Goal: Task Accomplishment & Management: Complete application form

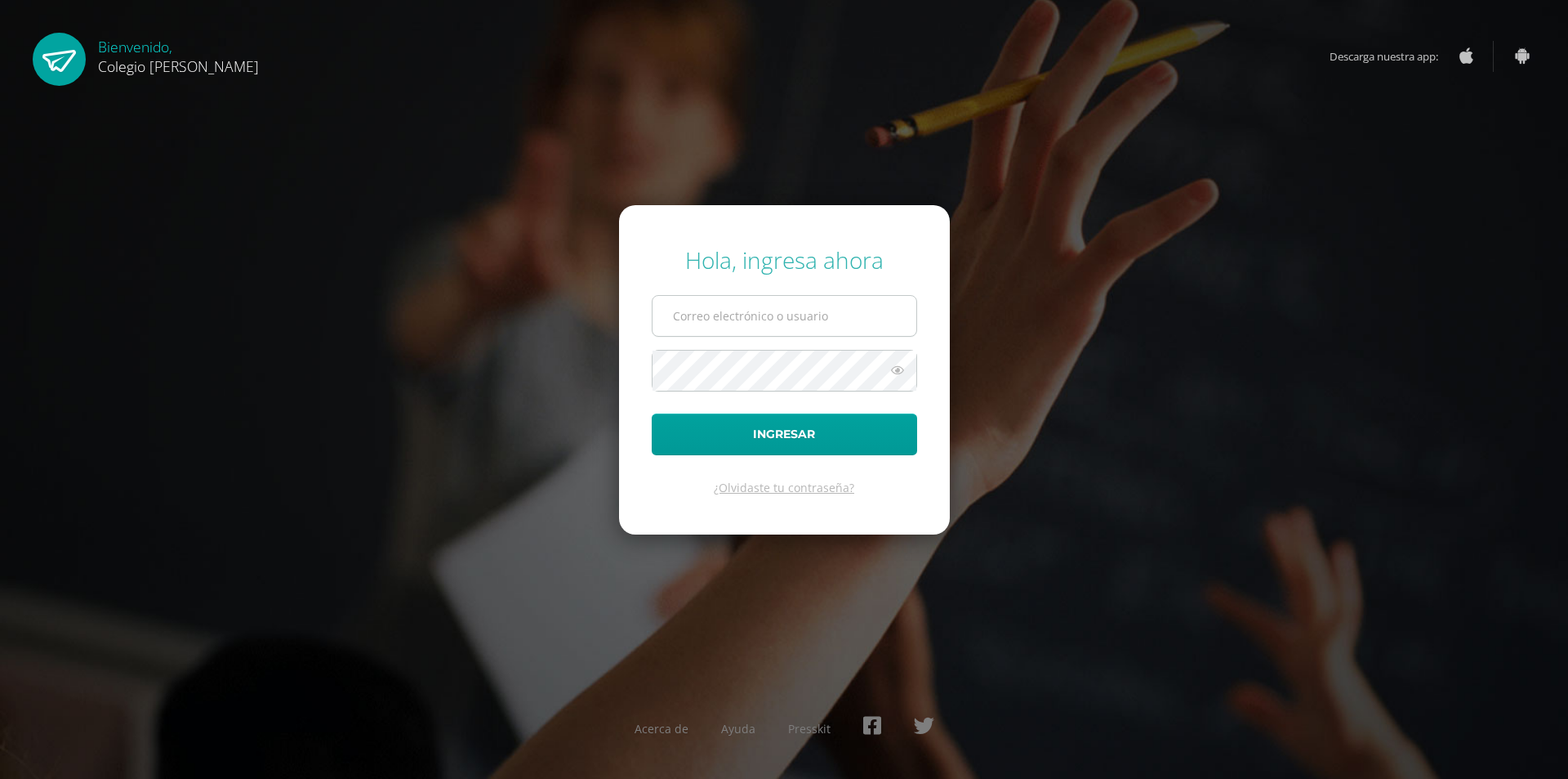
click at [681, 322] on input "text" at bounding box center [784, 316] width 263 height 40
type input "COS00401@osoriosandoval.edu.gt"
click at [652, 414] on button "Ingresar" at bounding box center [784, 435] width 265 height 42
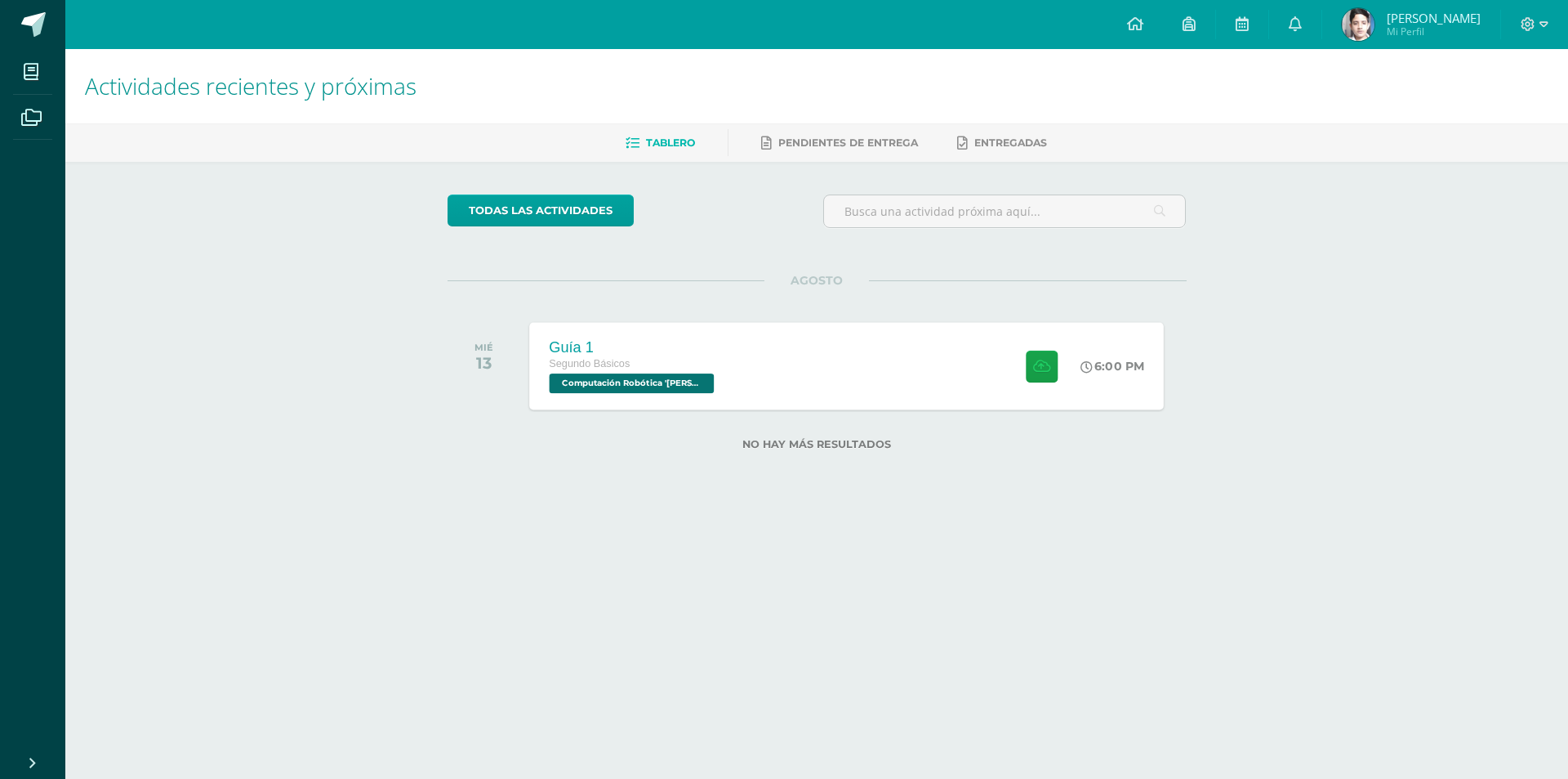
click at [804, 344] on div "Guía 1 Segundo Básicos Computación Robótica 'Newton' 6:00 PM Guía 1 Computación…" at bounding box center [847, 366] width 634 height 87
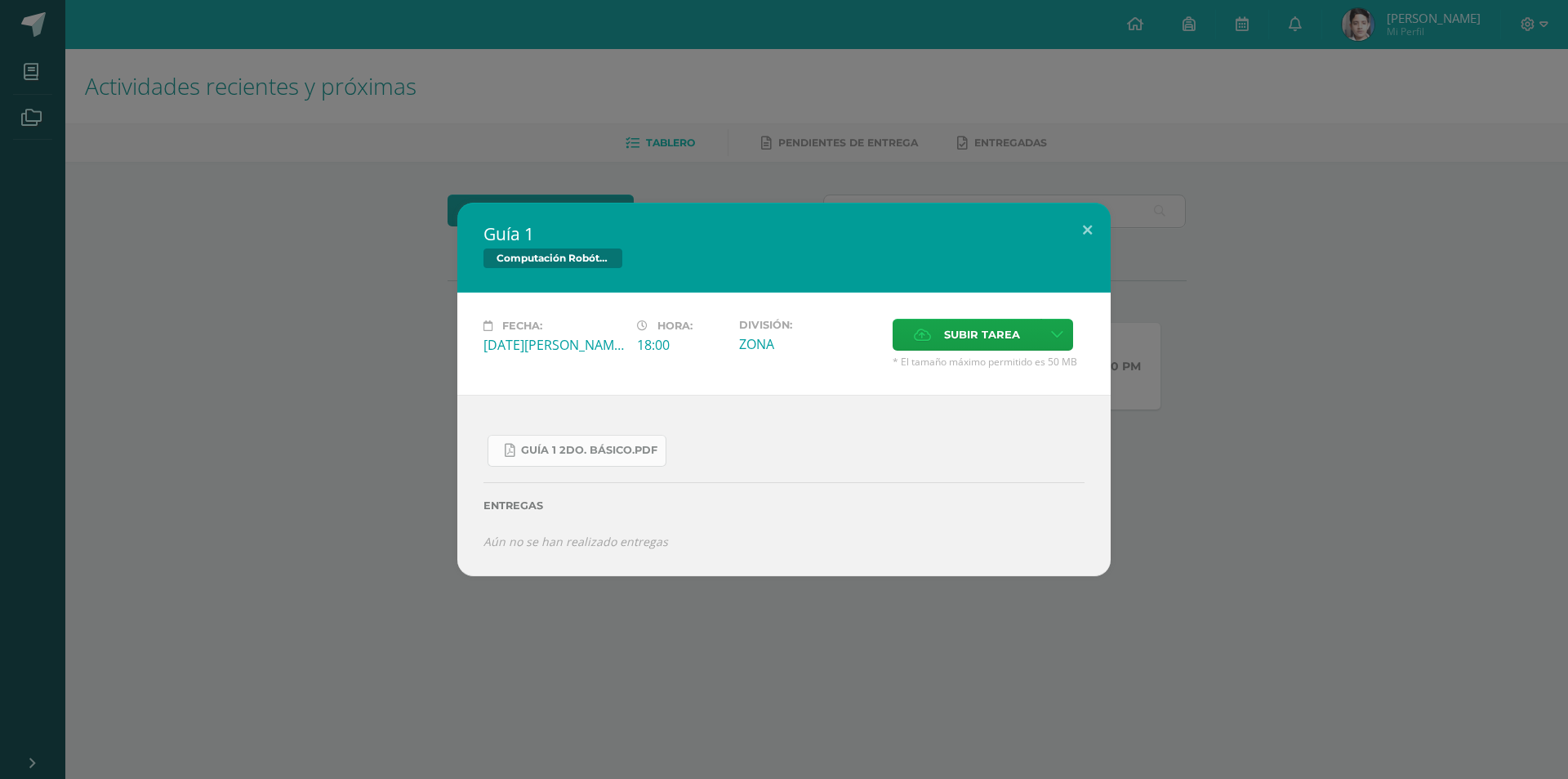
click at [555, 443] on link "Guía 1 2do. Básico.pdf" at bounding box center [576, 451] width 179 height 32
click at [909, 330] on label "Subir tarea" at bounding box center [966, 335] width 148 height 32
click at [0, 0] on input "Subir tarea" at bounding box center [0, 0] width 0 height 0
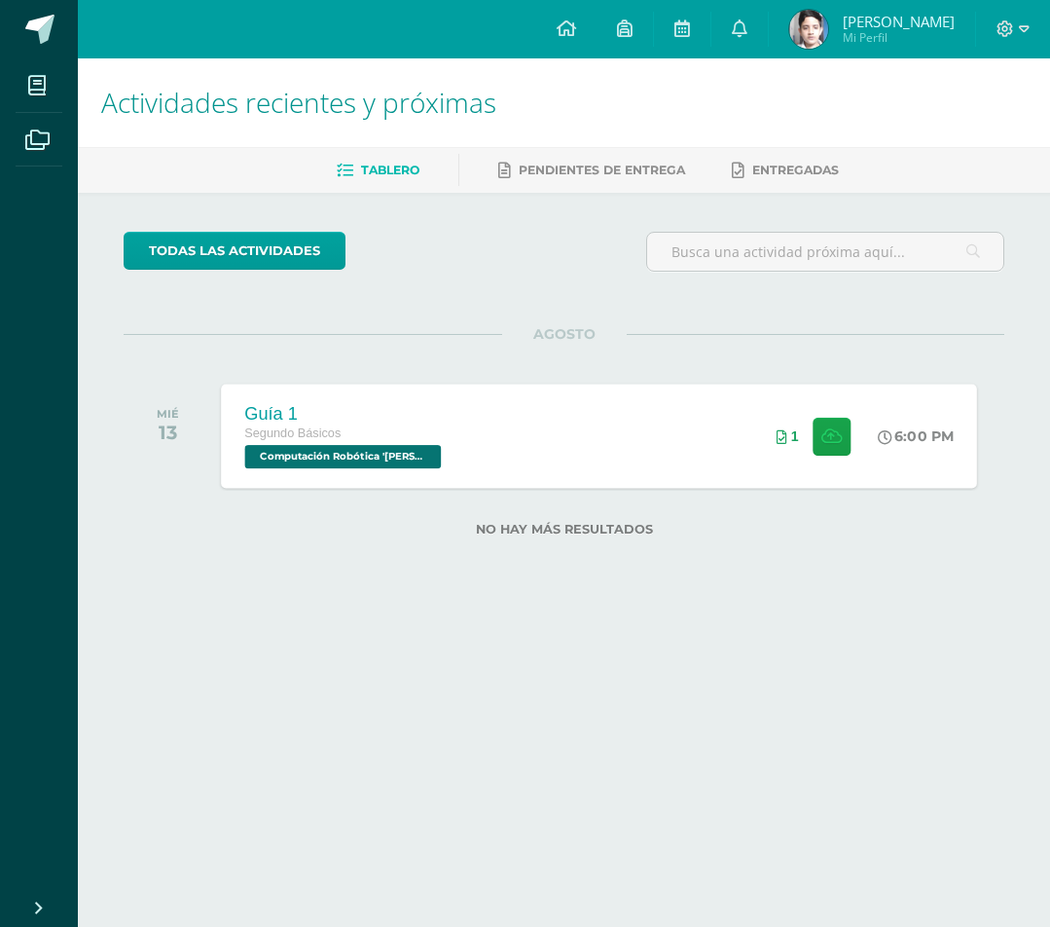
click at [703, 432] on div "Guía 1 Segundo Básicos Computación Robótica '[PERSON_NAME]' 6:00 PM 1 Guía 1 Co…" at bounding box center [600, 436] width 756 height 104
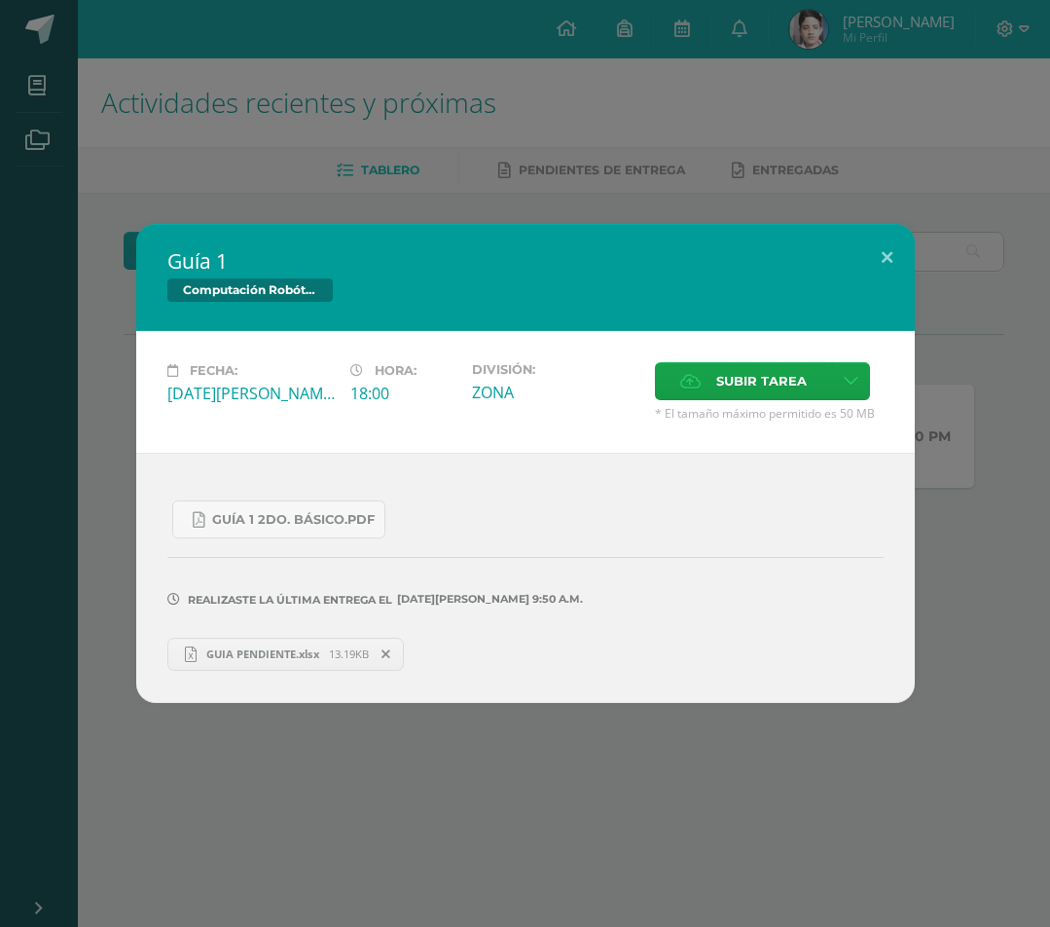
click at [390, 659] on icon at bounding box center [386, 654] width 9 height 14
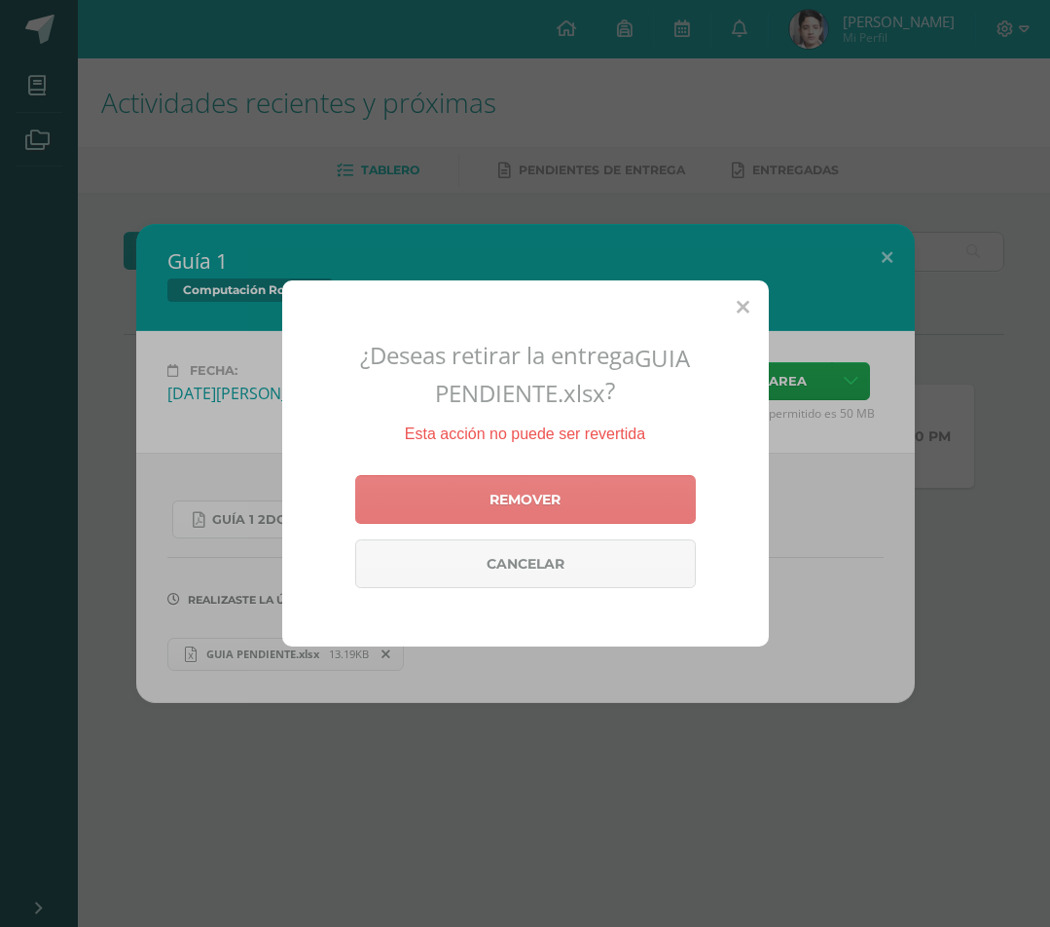
click at [630, 476] on link "Remover" at bounding box center [525, 499] width 341 height 49
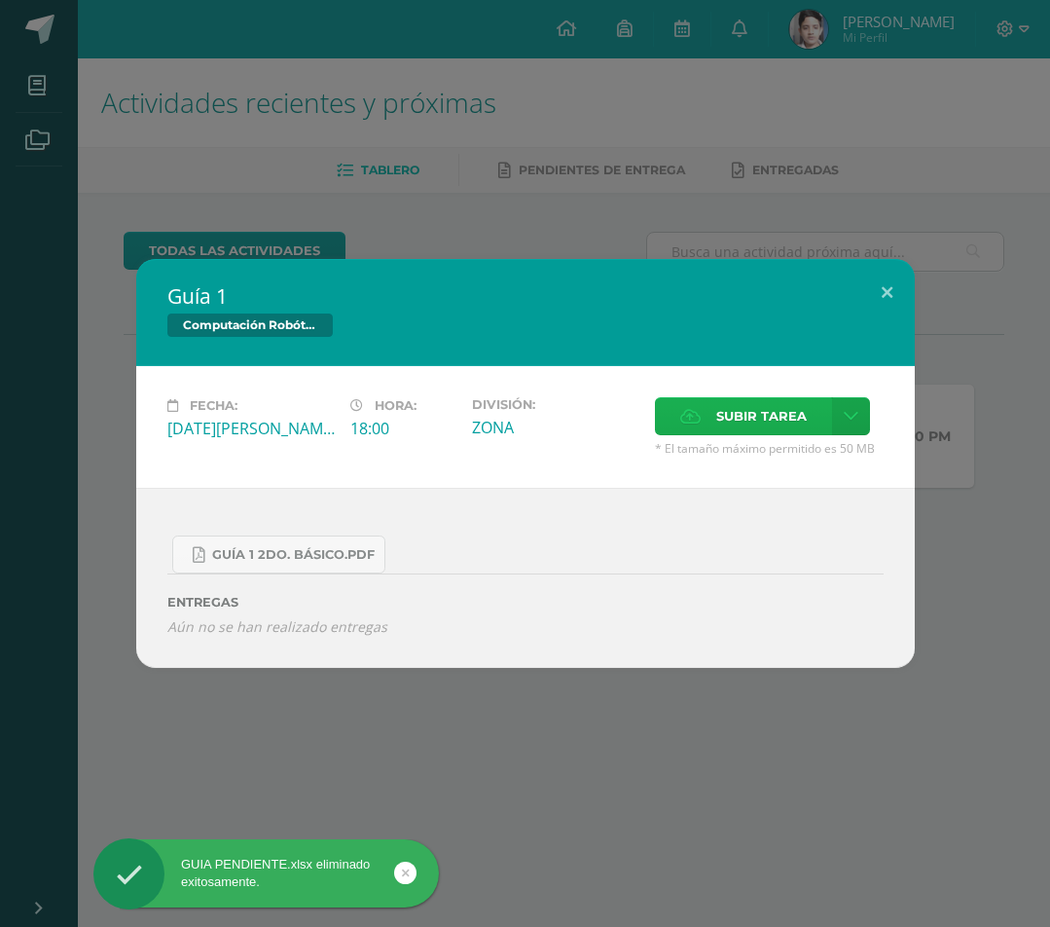
click at [760, 421] on span "Subir tarea" at bounding box center [761, 416] width 91 height 36
click at [0, 0] on input "Subir tarea" at bounding box center [0, 0] width 0 height 0
